Goal: Check status: Check status

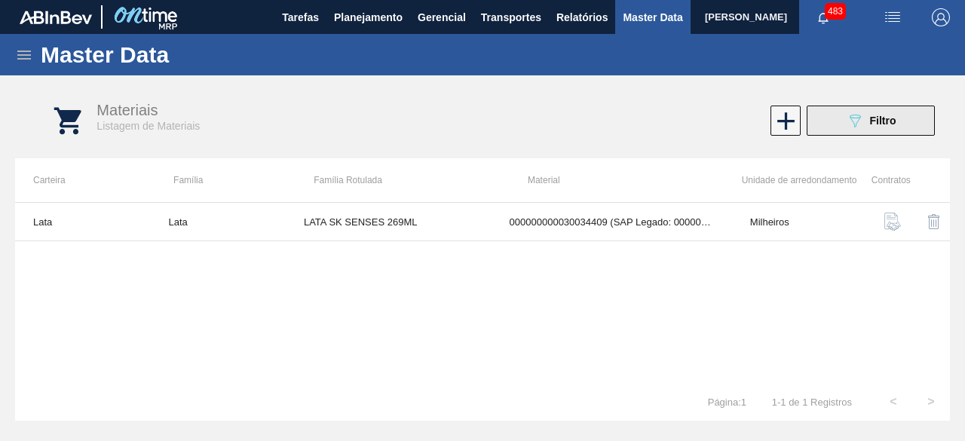
click at [833, 134] on button "089F7B8B-B2A5-4AFE-B5C0-19BA573D28AC Filtro" at bounding box center [871, 121] width 128 height 30
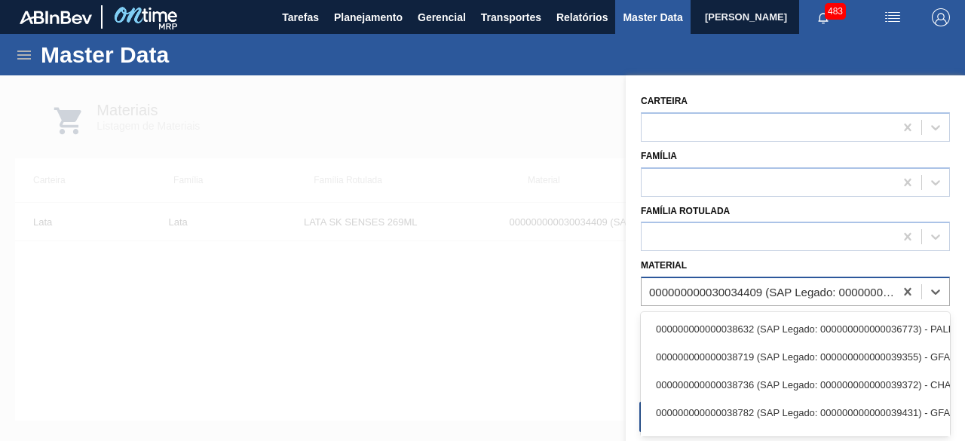
click at [757, 286] on div "000000000030034409 (SAP Legado: 000000000050850973) - LATA AL 269ML BEATS SENSE…" at bounding box center [772, 292] width 247 height 13
paste input "30034236"
type input "30034236"
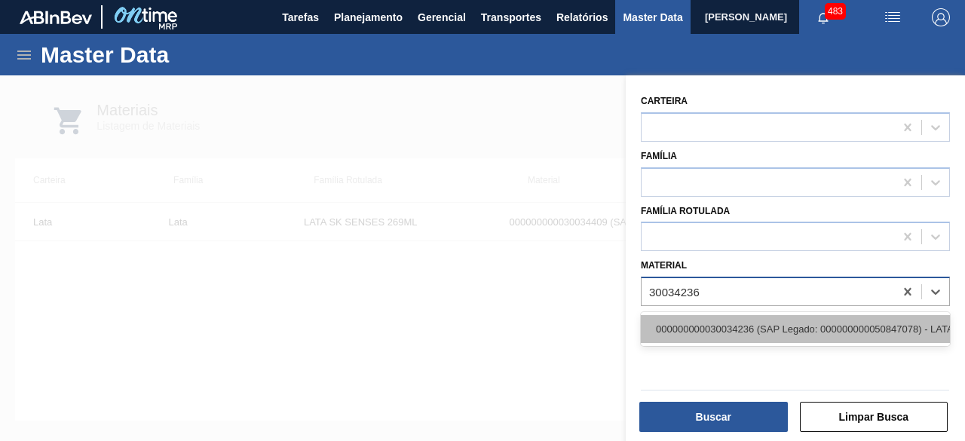
click at [752, 332] on div "000000000030034236 (SAP Legado: 000000000050847078) - LATA AL ORIGINAL 350ML BR…" at bounding box center [795, 329] width 309 height 28
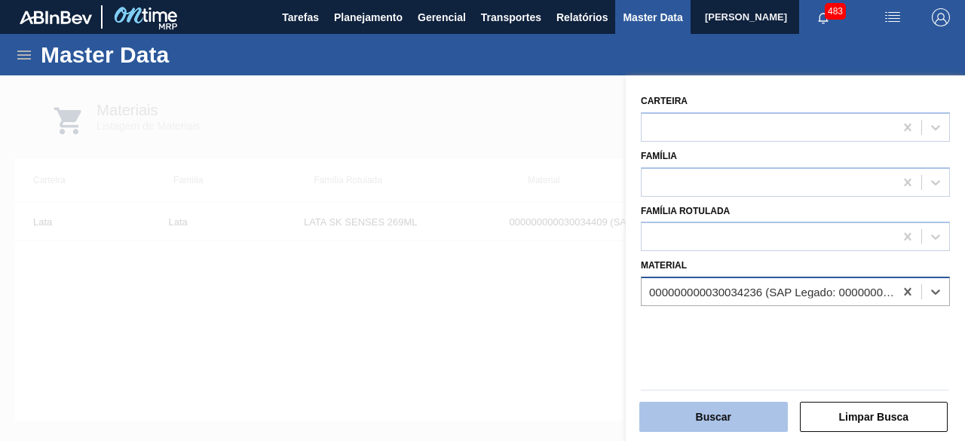
click at [725, 403] on button "Buscar" at bounding box center [713, 417] width 149 height 30
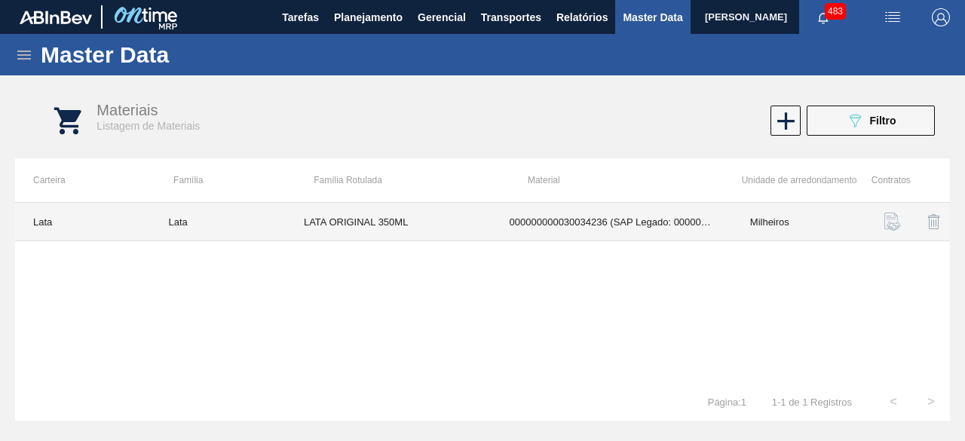
click at [453, 218] on td "LATA ORIGINAL 350ML" at bounding box center [389, 222] width 206 height 38
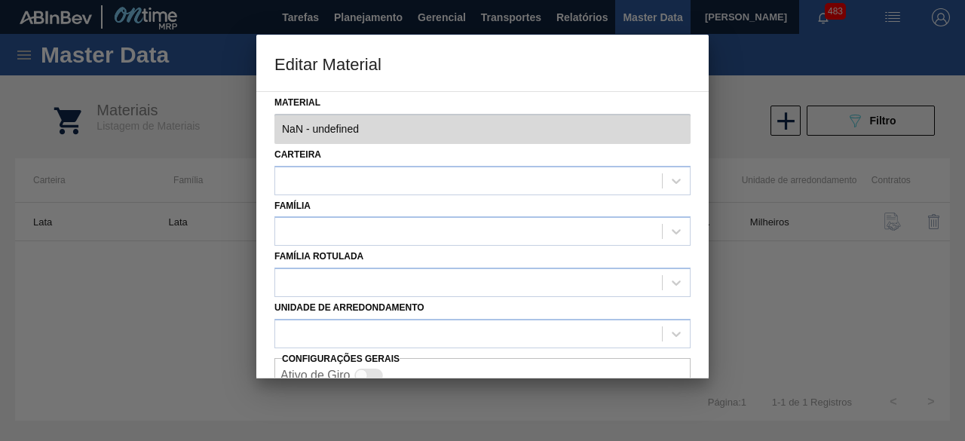
type input "30034236 - 000000000030034236 (SAP Legado: 000000000050847078) - LATA AL ORIGIN…"
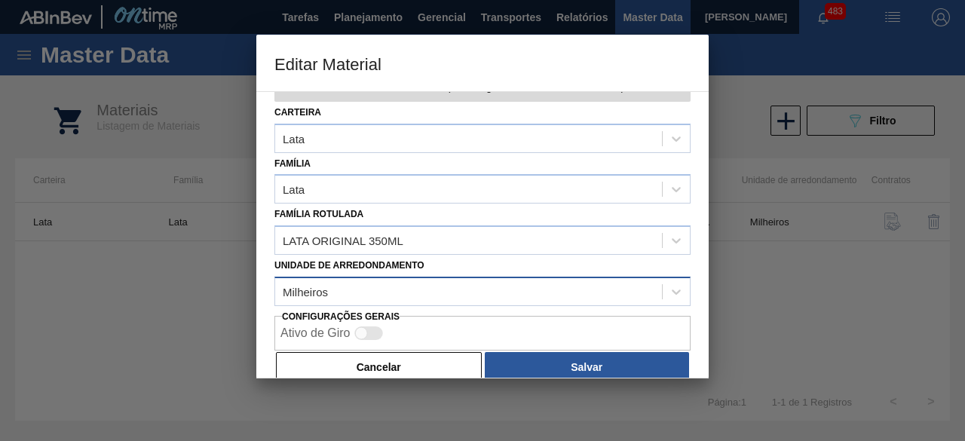
scroll to position [63, 0]
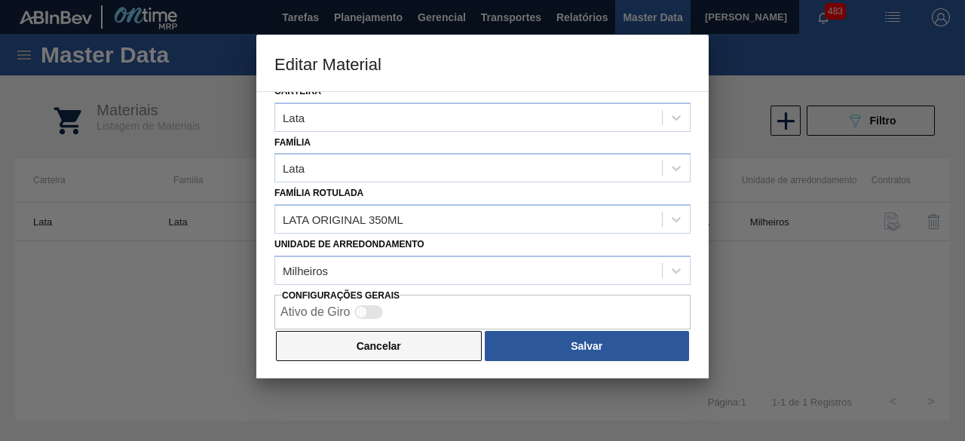
click at [431, 343] on button "Cancelar" at bounding box center [379, 346] width 206 height 30
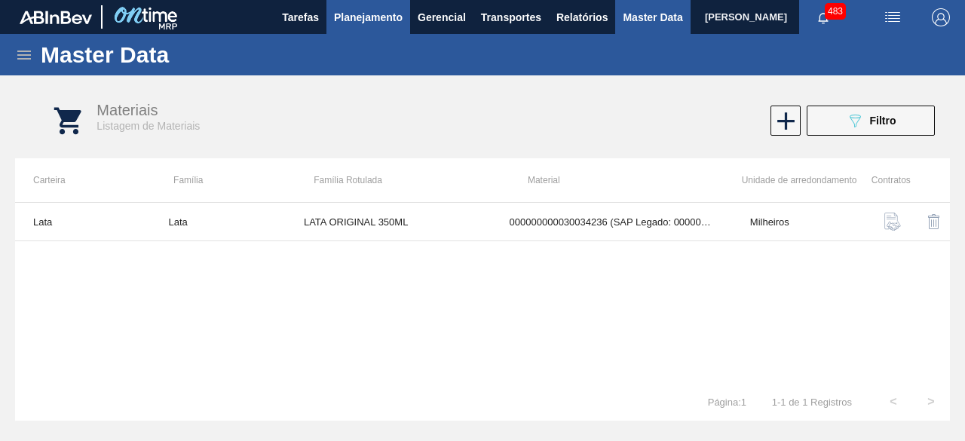
click at [371, 19] on span "Planejamento" at bounding box center [368, 17] width 69 height 18
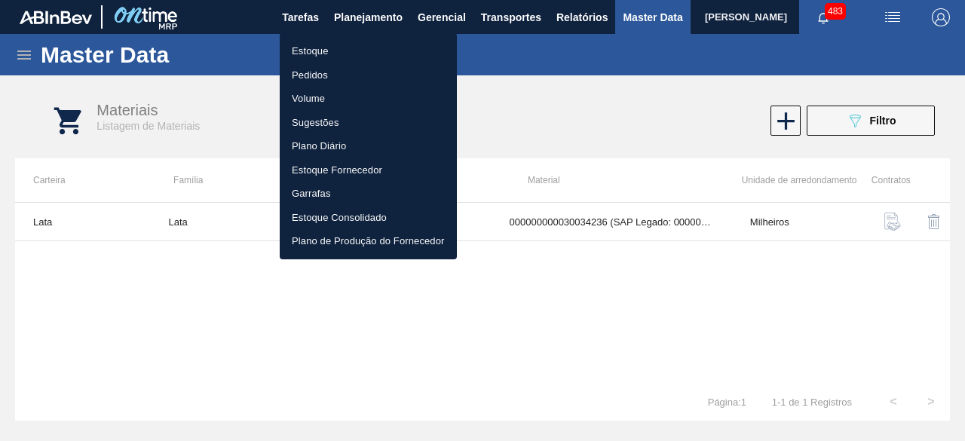
click at [314, 47] on li "Estoque" at bounding box center [368, 51] width 177 height 24
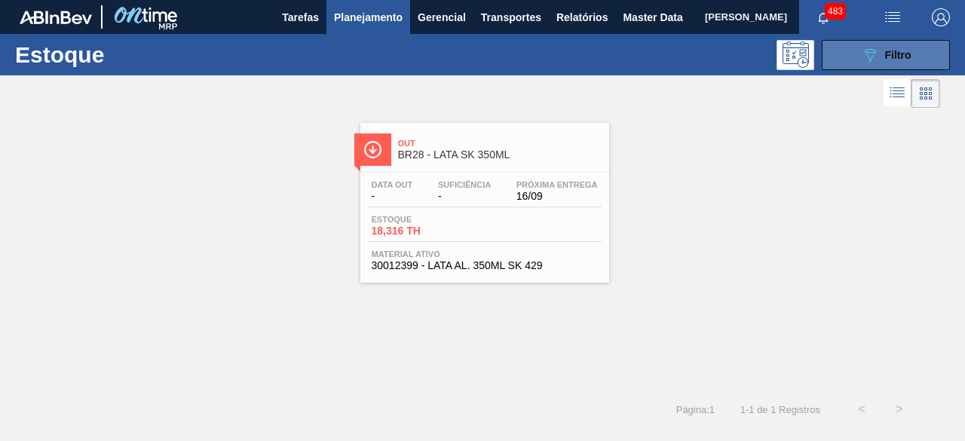
click at [844, 52] on button "089F7B8B-B2A5-4AFE-B5C0-19BA573D28AC Filtro" at bounding box center [886, 55] width 128 height 30
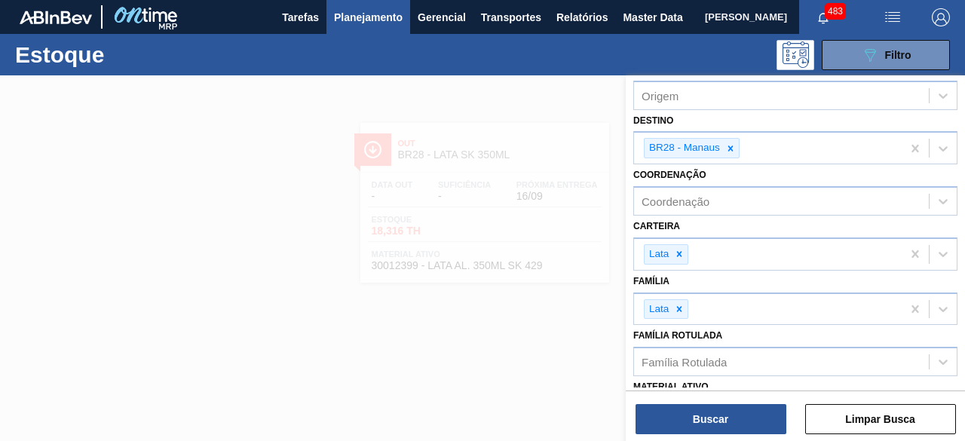
scroll to position [151, 0]
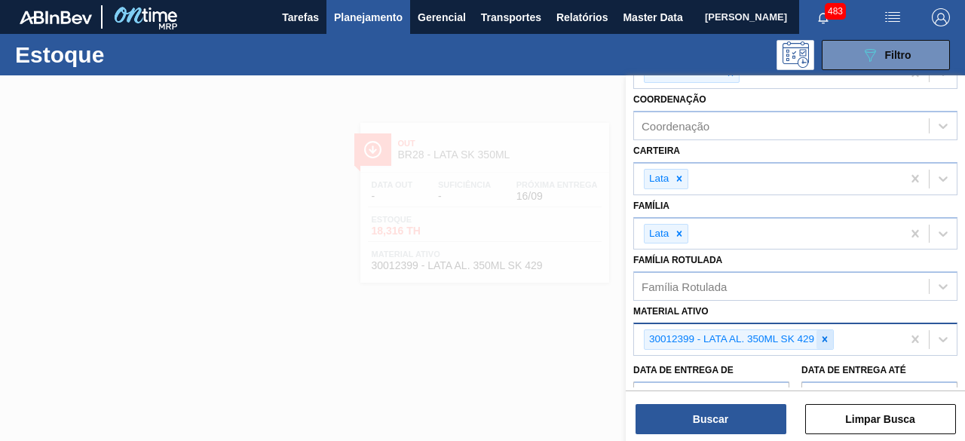
click at [822, 336] on icon at bounding box center [824, 339] width 11 height 11
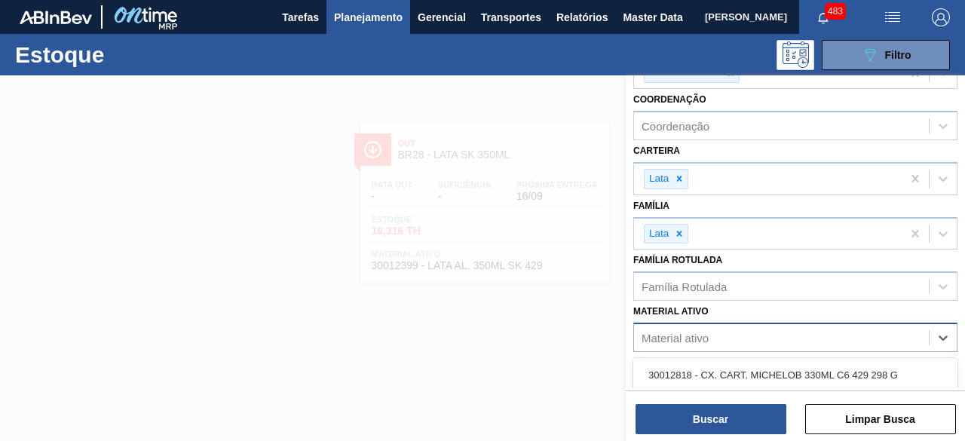
click at [822, 336] on div "Material ativo" at bounding box center [781, 338] width 295 height 22
paste ativo "30012393"
type ativo "30012393"
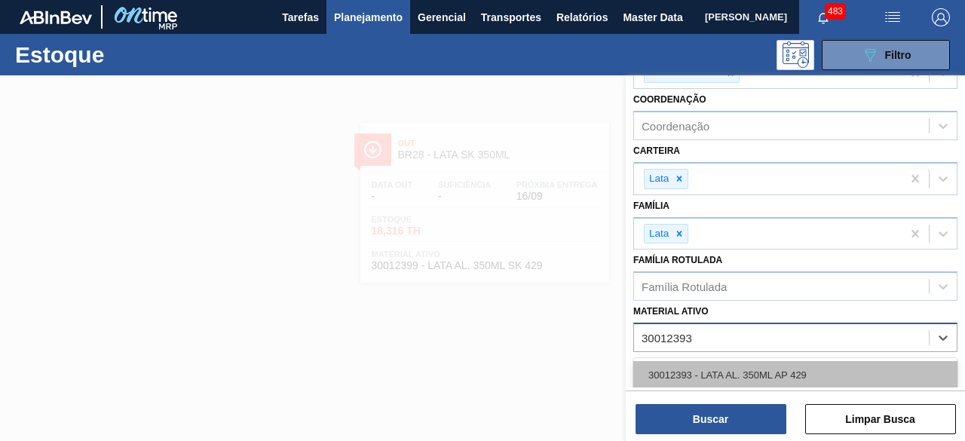
click at [775, 378] on div "30012393 - LATA AL. 350ML AP 429" at bounding box center [795, 375] width 324 height 28
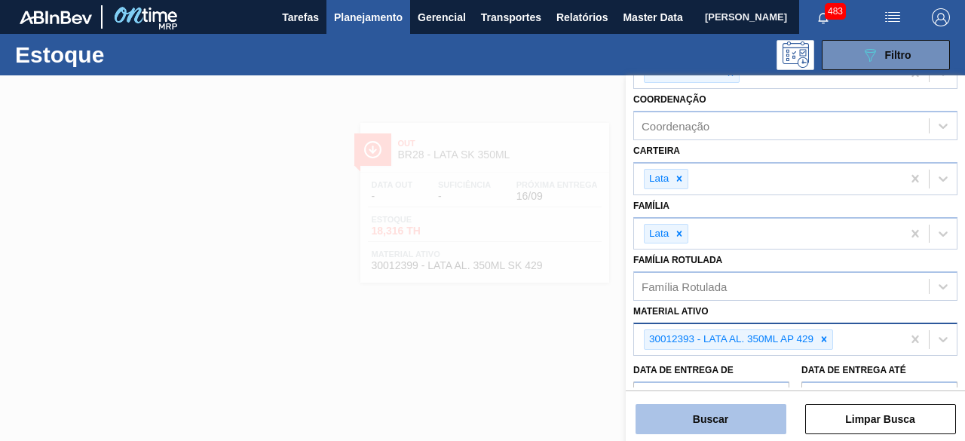
click at [749, 415] on button "Buscar" at bounding box center [711, 419] width 151 height 30
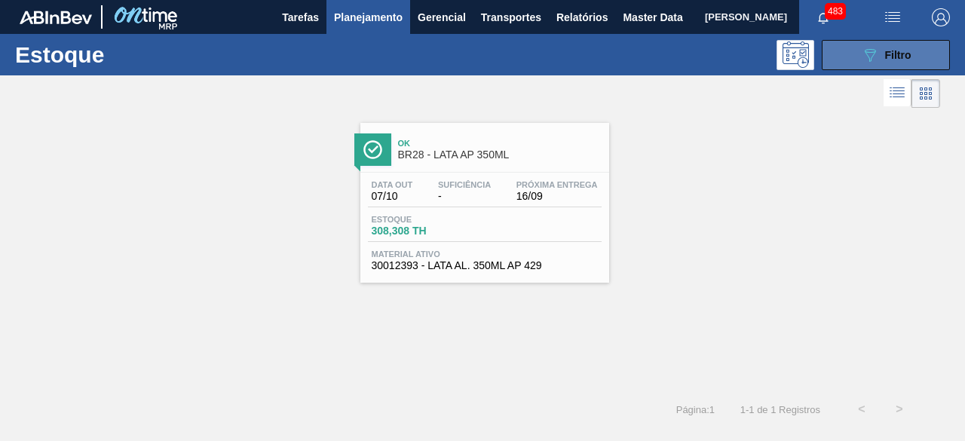
click at [881, 47] on div "089F7B8B-B2A5-4AFE-B5C0-19BA573D28AC Filtro" at bounding box center [886, 55] width 51 height 18
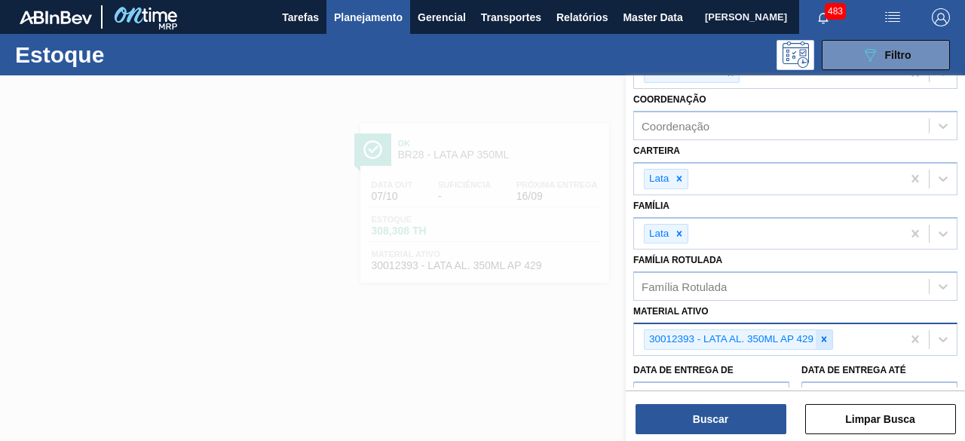
click at [822, 334] on icon at bounding box center [824, 339] width 11 height 11
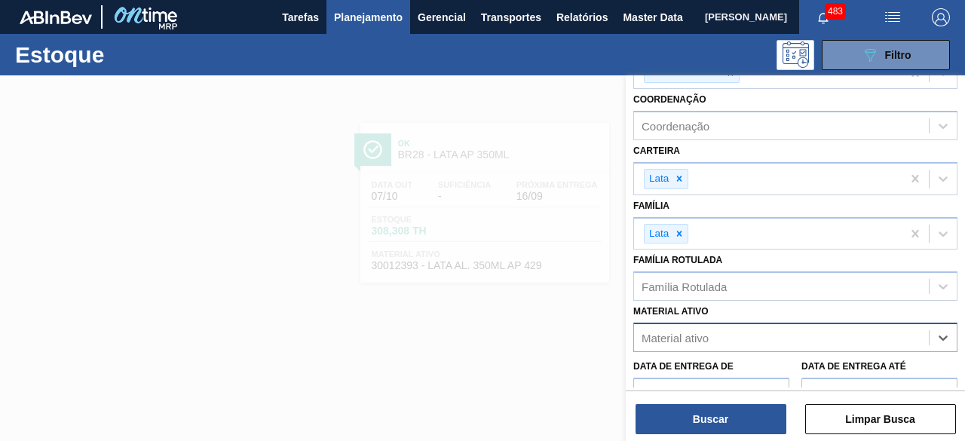
paste ativo "30012393"
type ativo "30012393"
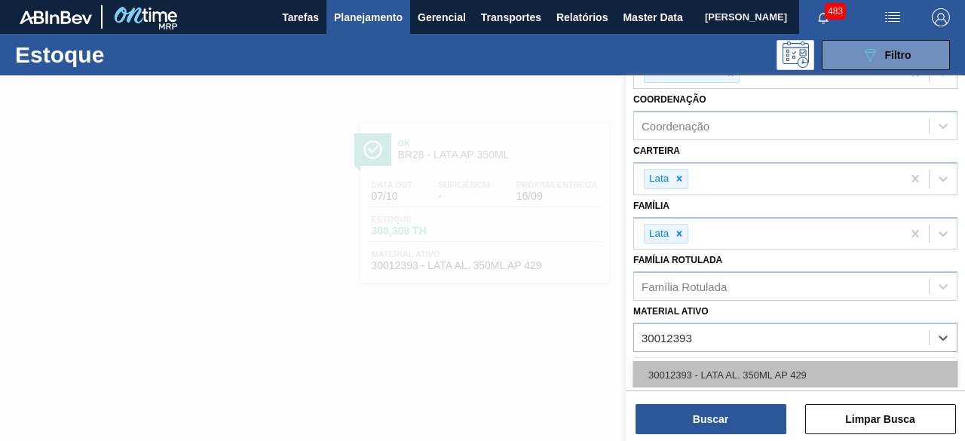
click at [783, 372] on div "30012393 - LATA AL. 350ML AP 429" at bounding box center [795, 375] width 324 height 28
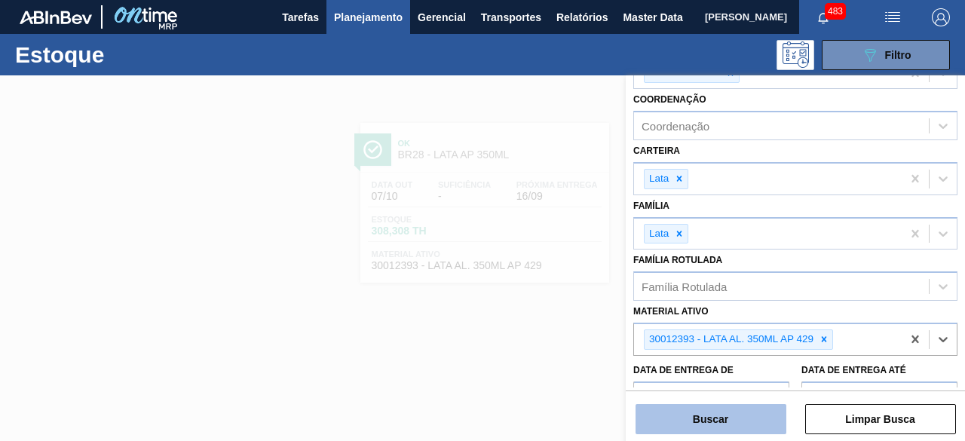
click at [761, 419] on button "Buscar" at bounding box center [711, 419] width 151 height 30
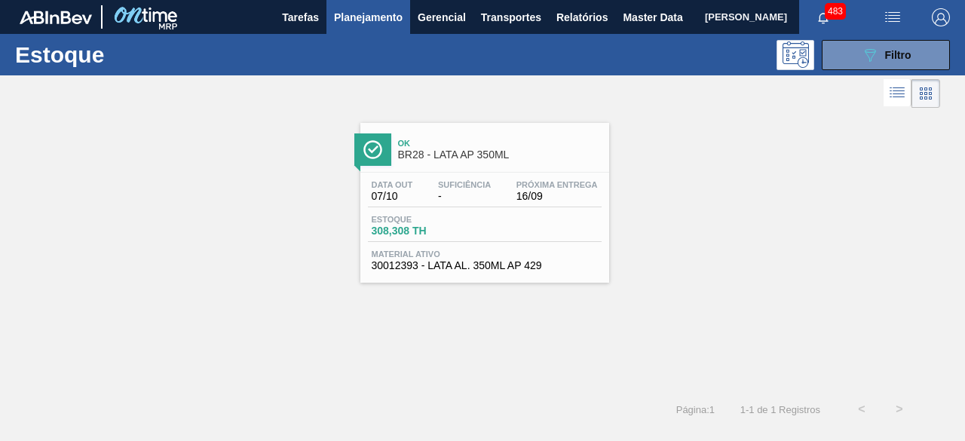
click at [506, 215] on div "Estoque 308,308 TH" at bounding box center [485, 228] width 234 height 27
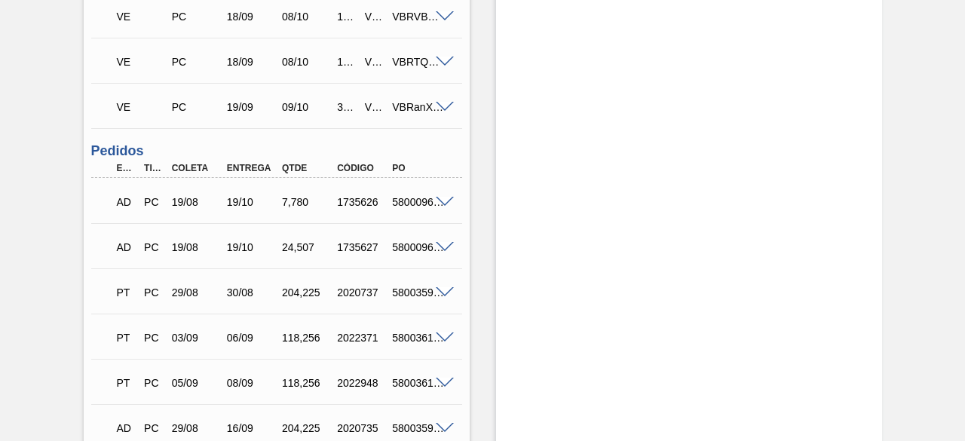
scroll to position [377, 0]
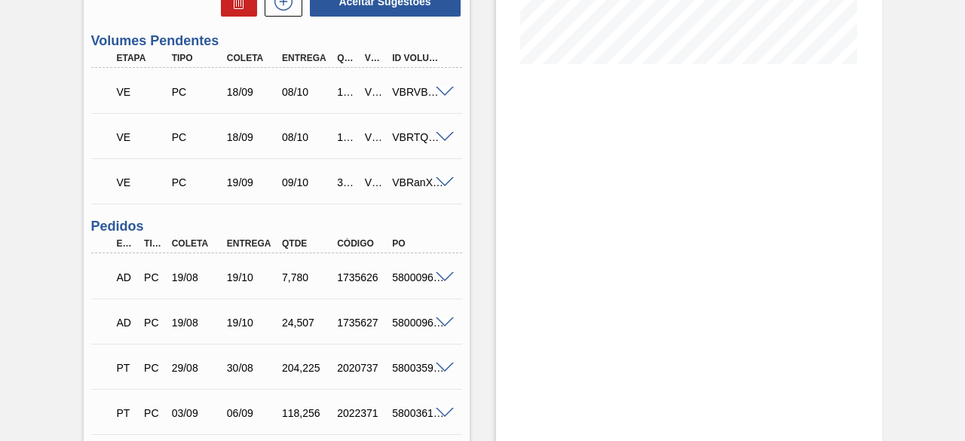
click at [442, 95] on span at bounding box center [445, 92] width 18 height 11
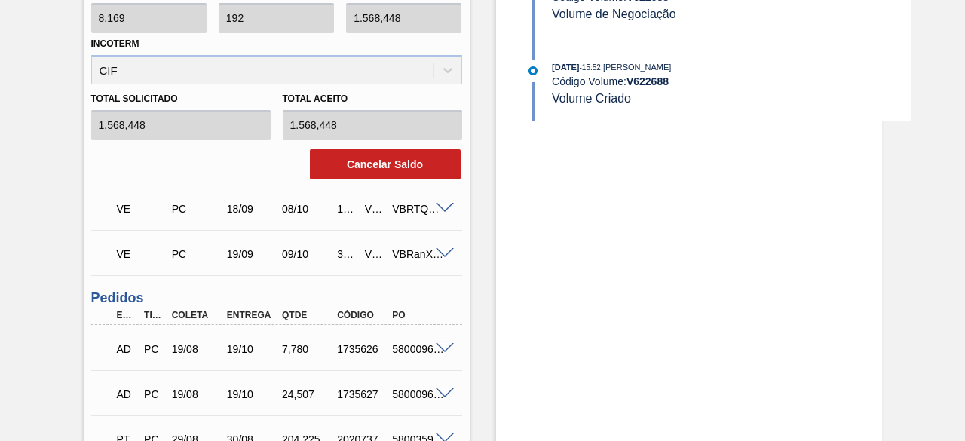
scroll to position [678, 0]
click at [446, 207] on span at bounding box center [445, 207] width 18 height 11
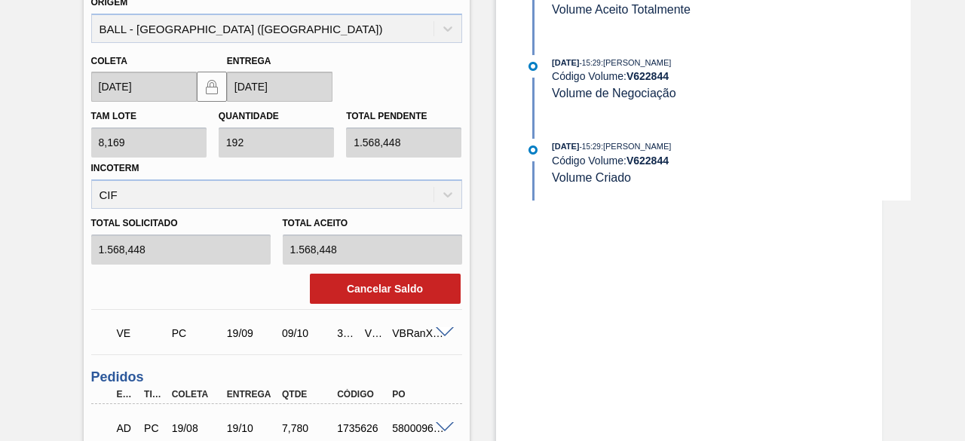
scroll to position [603, 0]
